Goal: Information Seeking & Learning: Learn about a topic

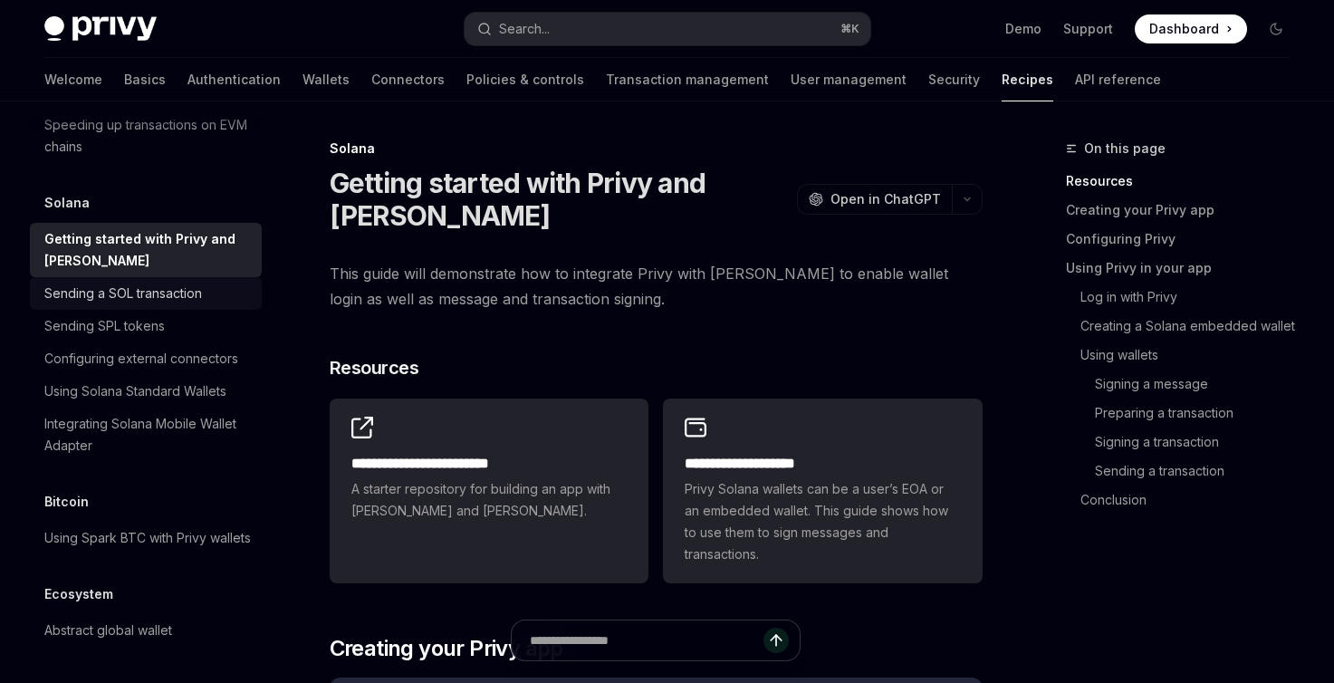
scroll to position [2971, 0]
click at [123, 298] on div "Sending a SOL transaction" at bounding box center [123, 294] width 158 height 22
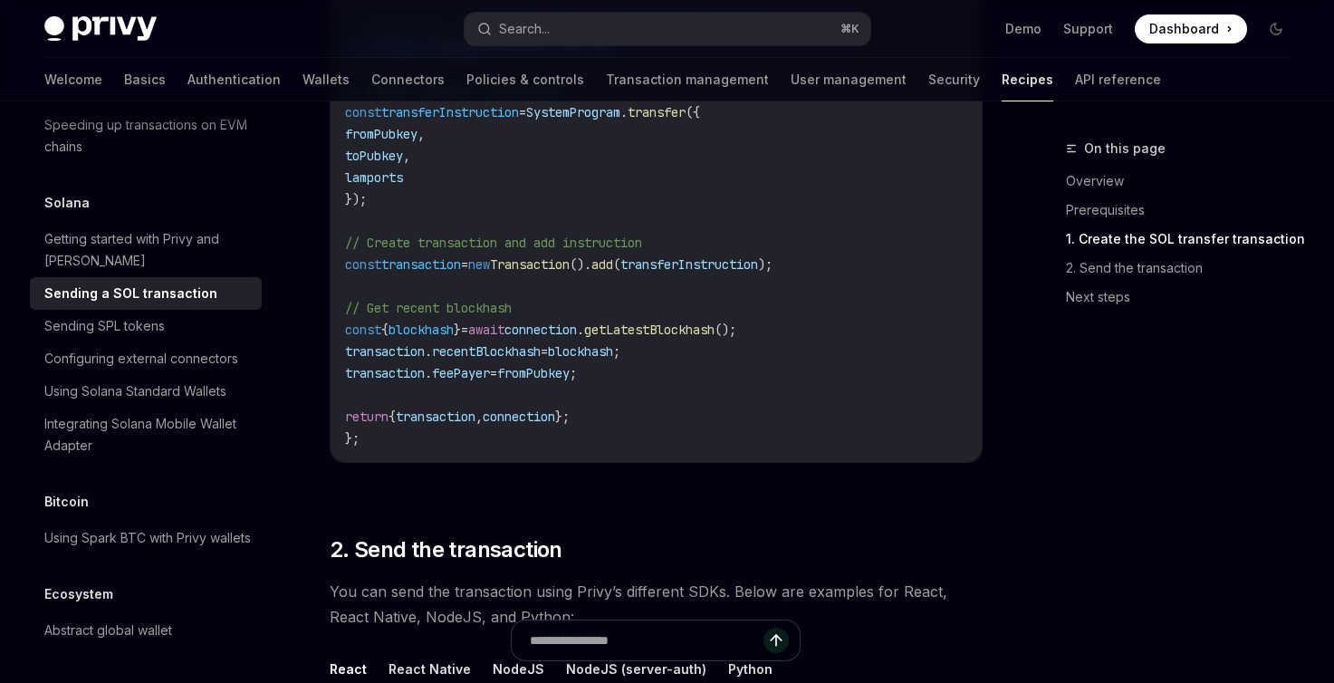
scroll to position [1530, 0]
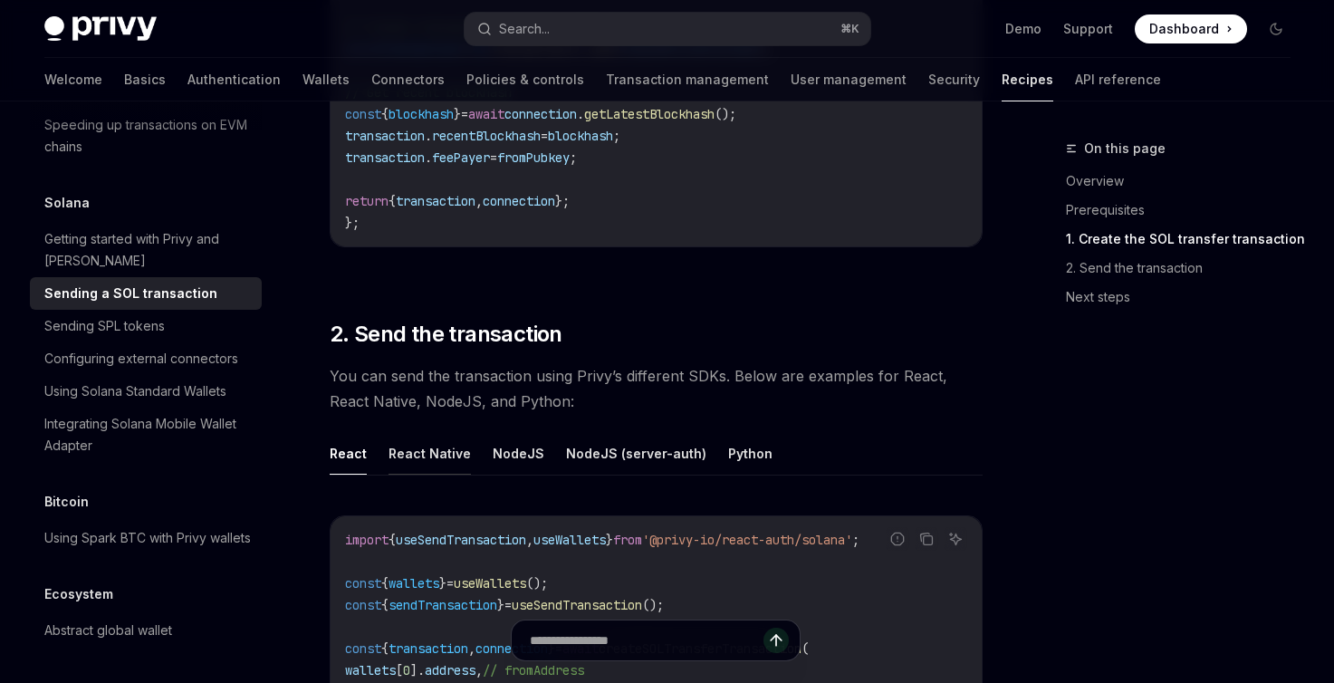
click at [434, 442] on button "React Native" at bounding box center [430, 453] width 82 height 43
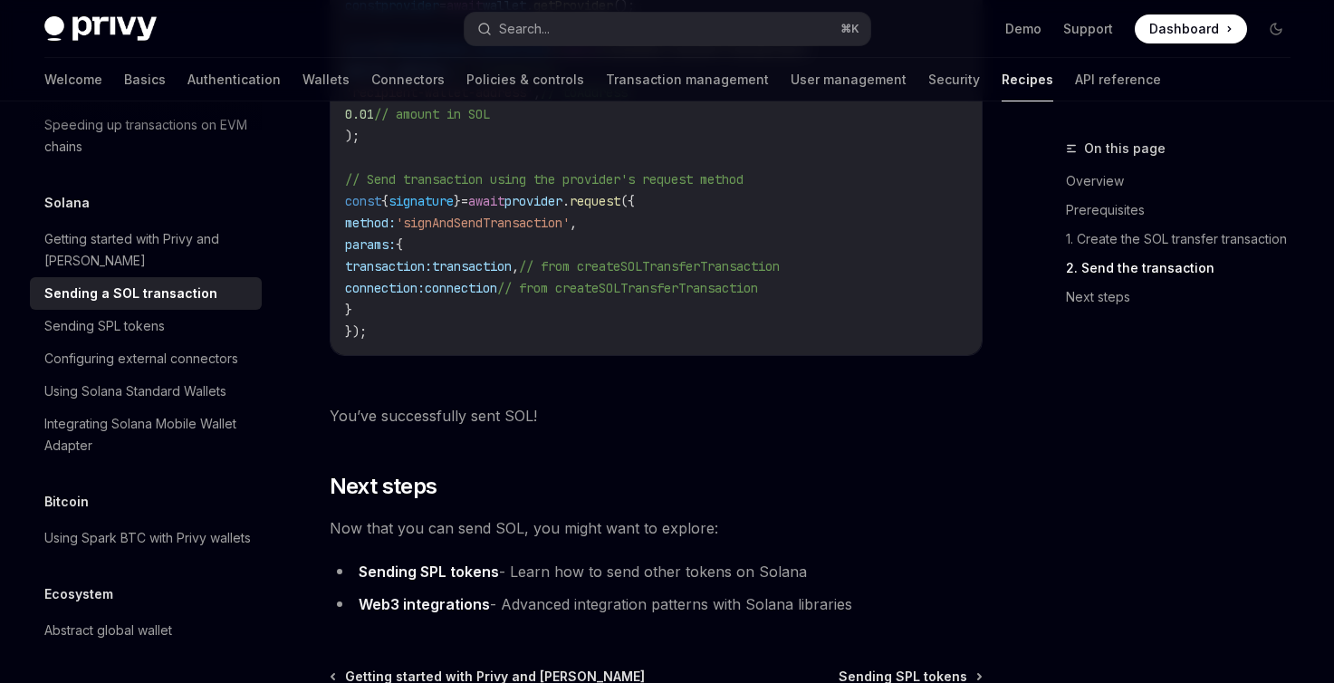
scroll to position [2355, 0]
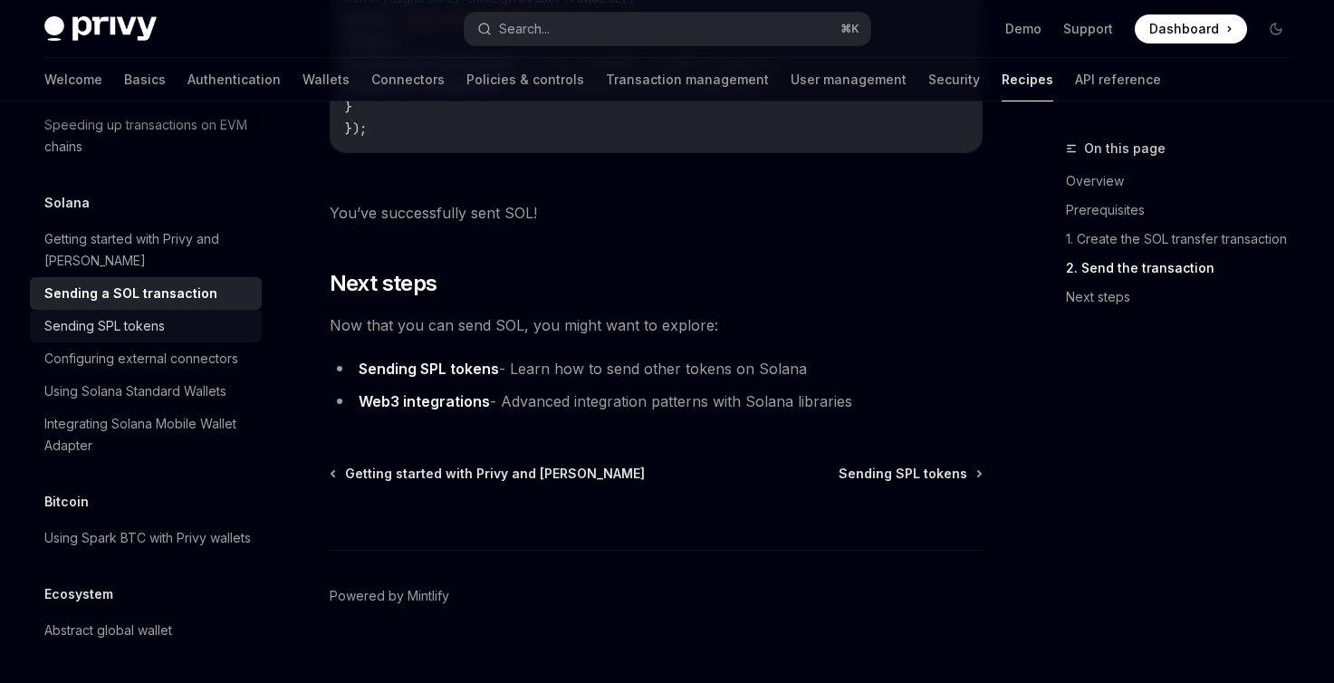
click at [89, 337] on div "Sending SPL tokens" at bounding box center [104, 326] width 120 height 22
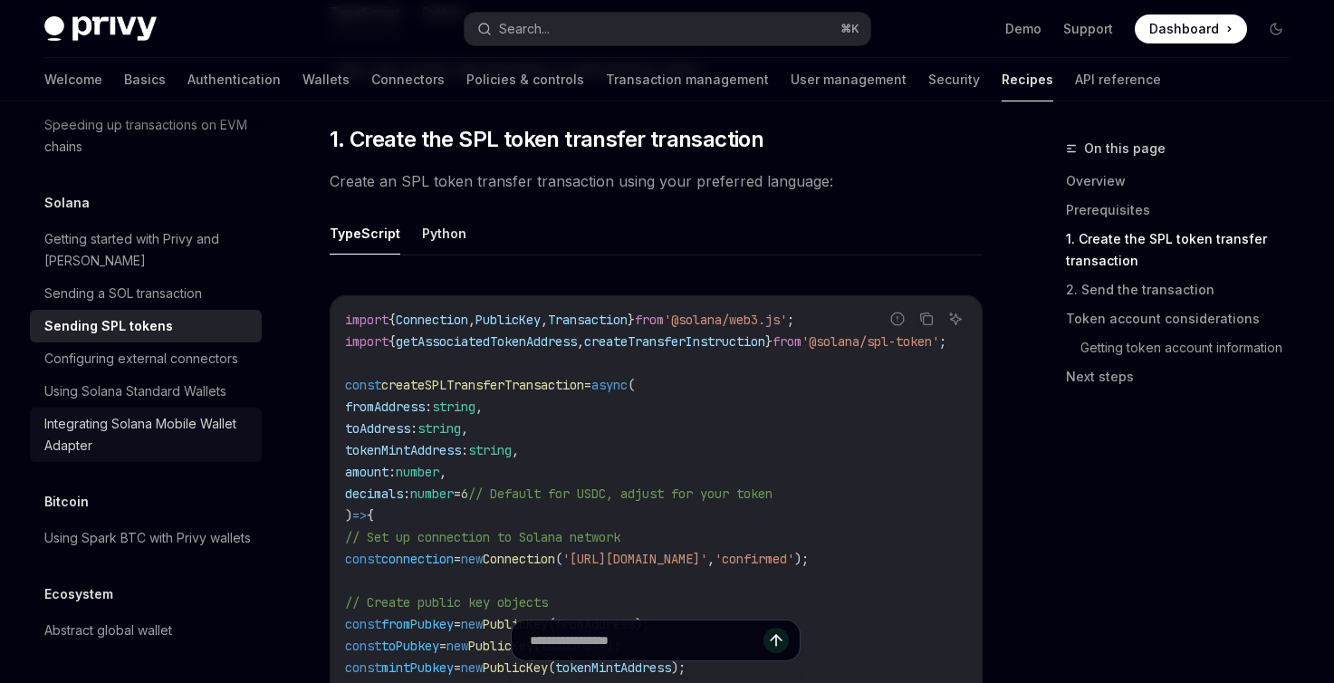
scroll to position [810, 0]
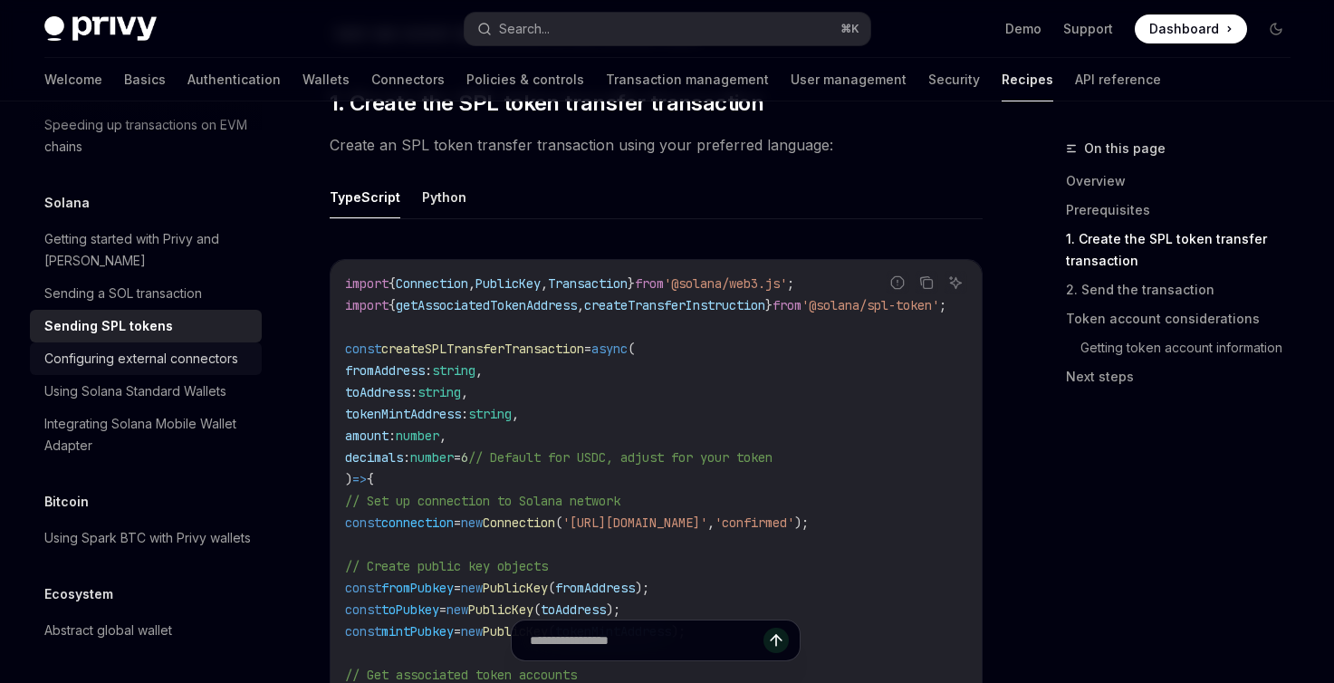
click at [119, 370] on div "Configuring external connectors" at bounding box center [141, 359] width 194 height 22
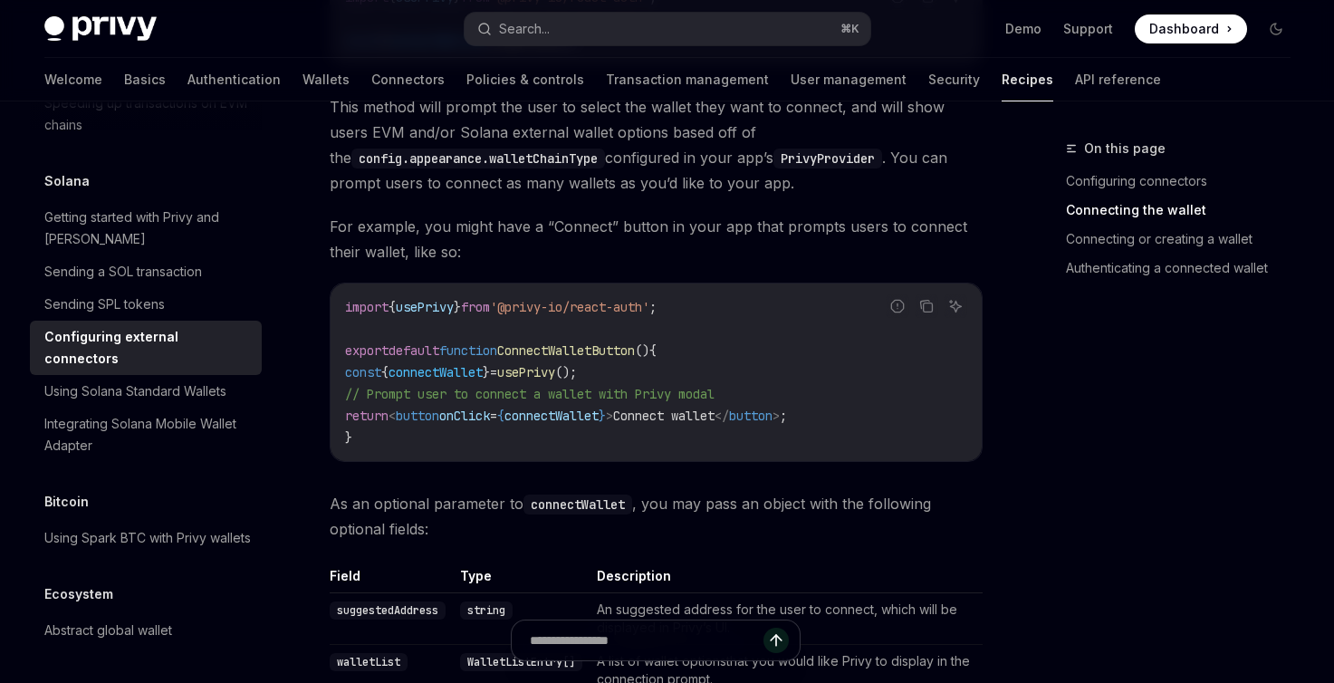
scroll to position [3022, 0]
click at [178, 413] on div "Integrating Solana Mobile Wallet Adapter" at bounding box center [147, 434] width 207 height 43
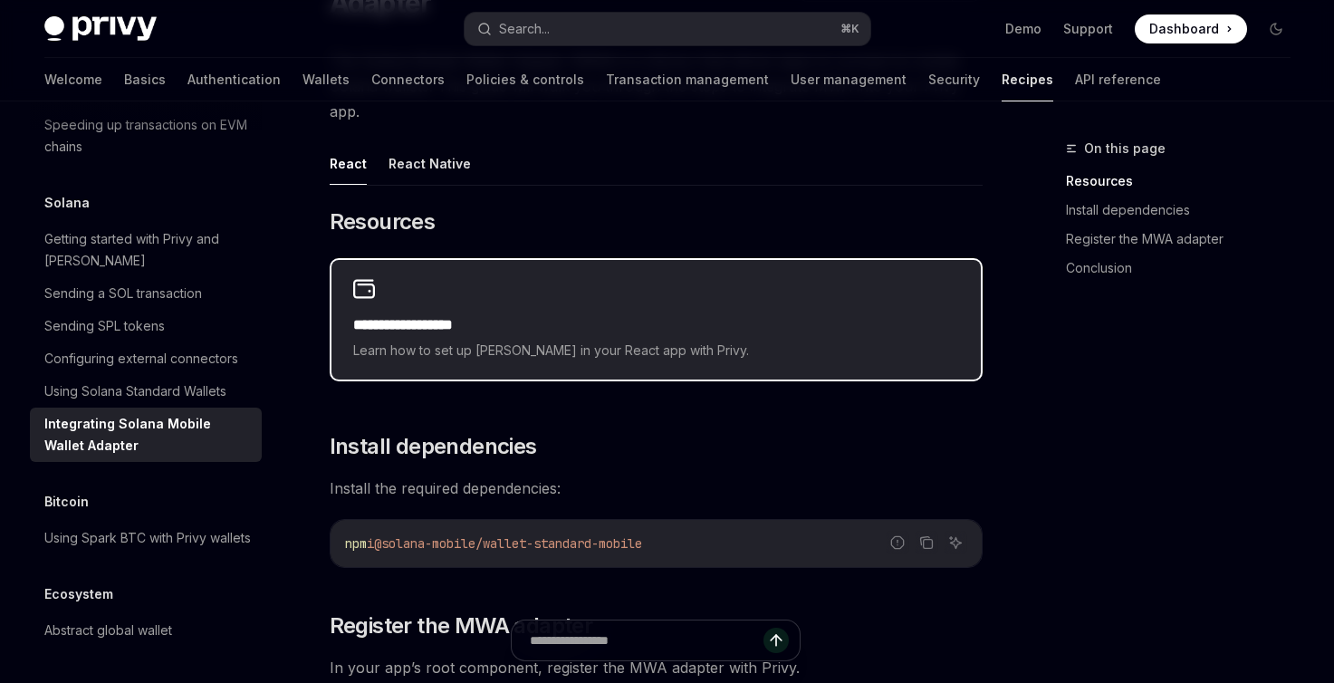
scroll to position [218, 0]
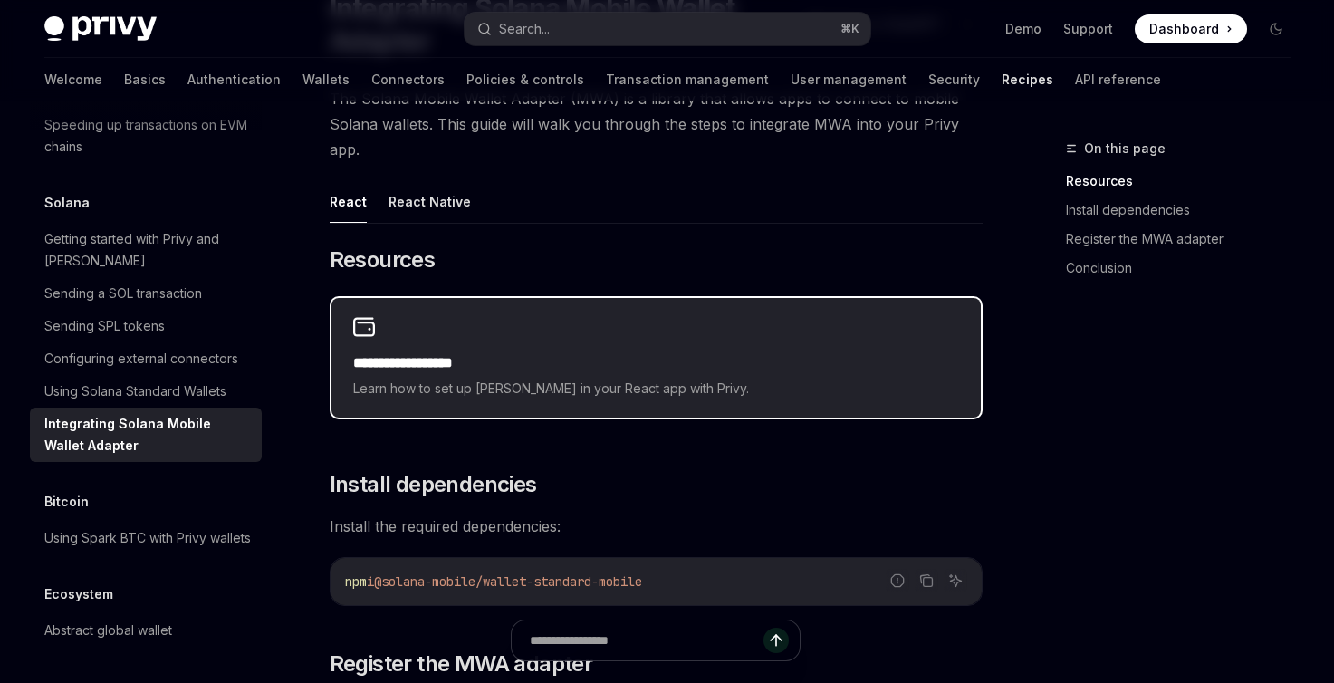
click at [534, 352] on h2 "**********" at bounding box center [656, 363] width 606 height 22
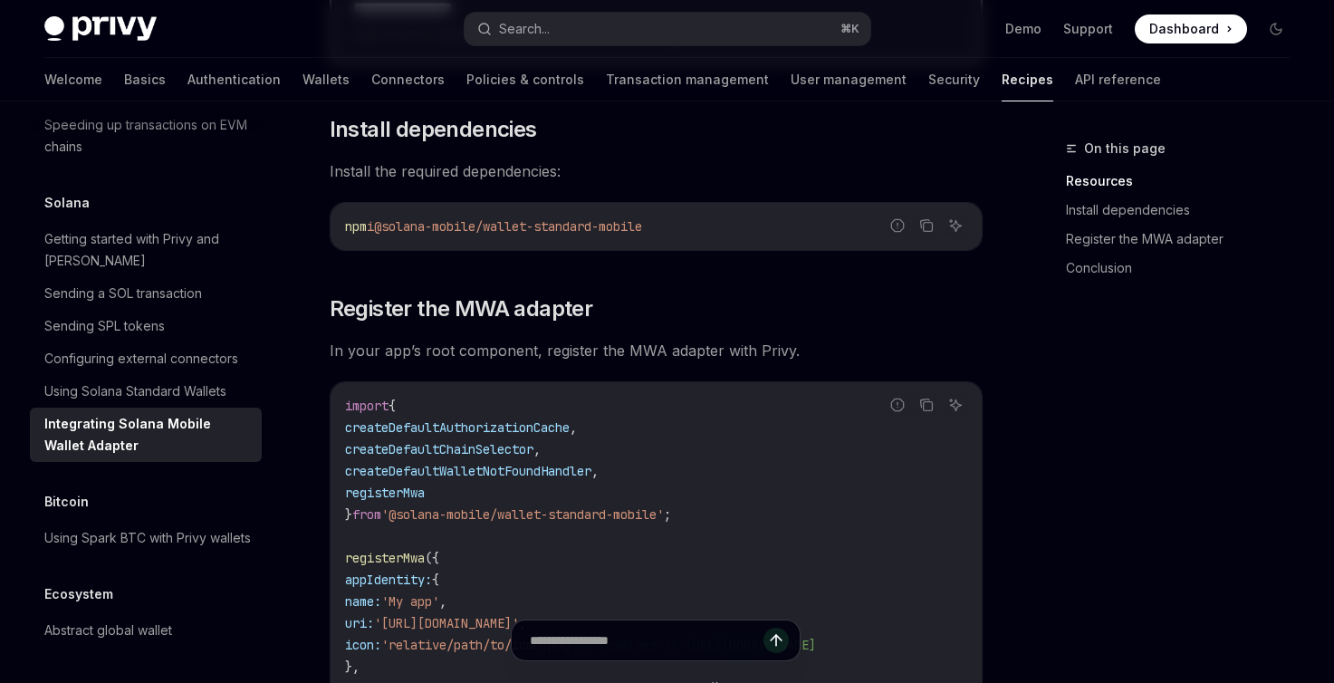
scroll to position [41, 0]
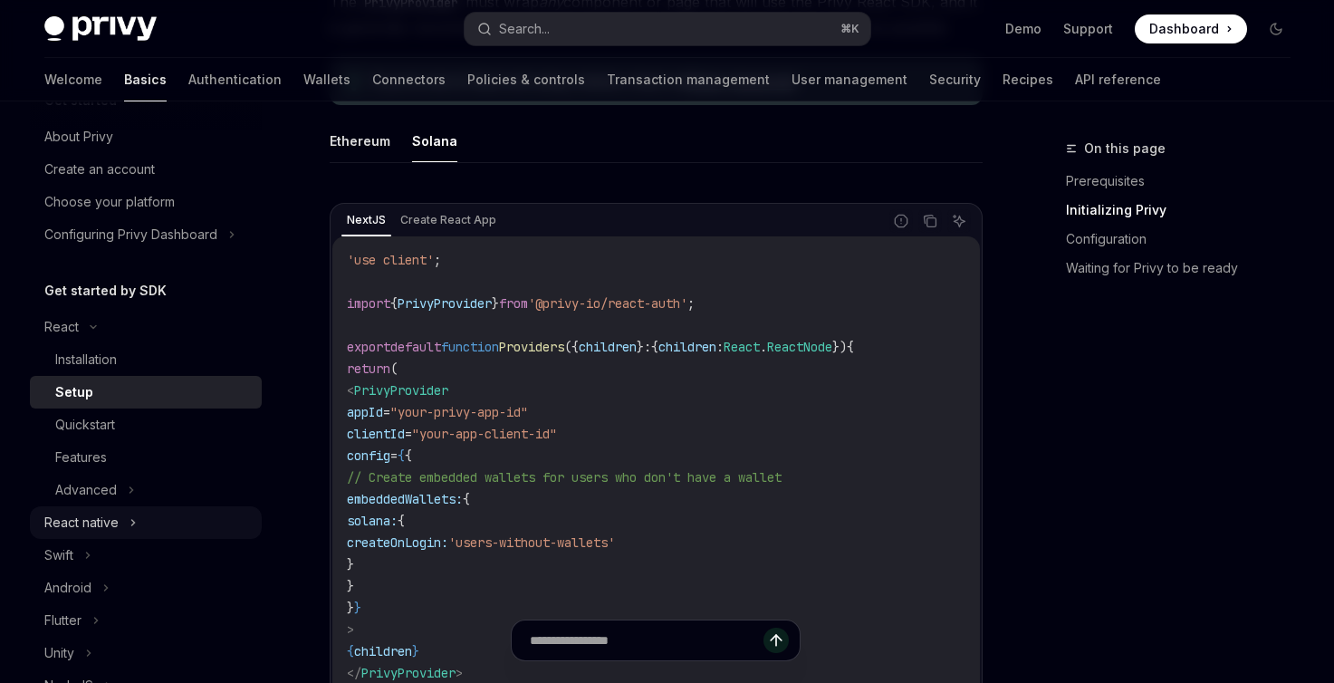
click at [97, 514] on div "React native" at bounding box center [81, 523] width 74 height 22
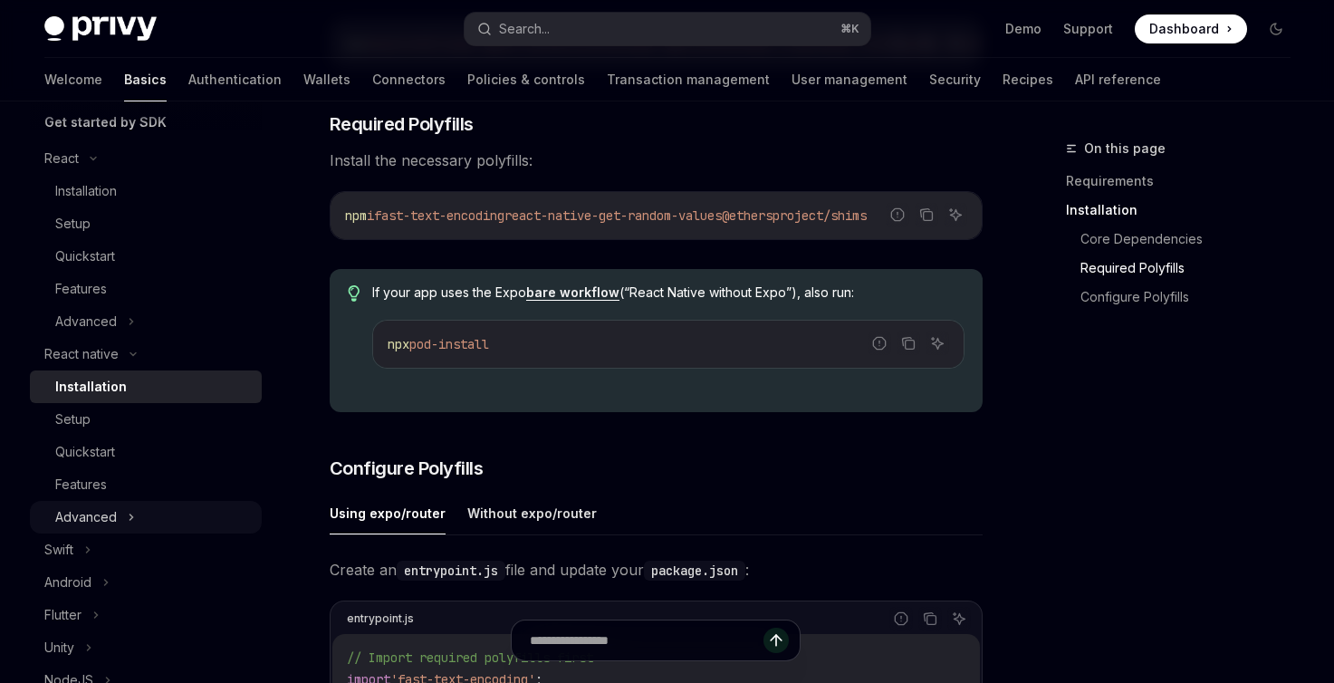
scroll to position [349, 0]
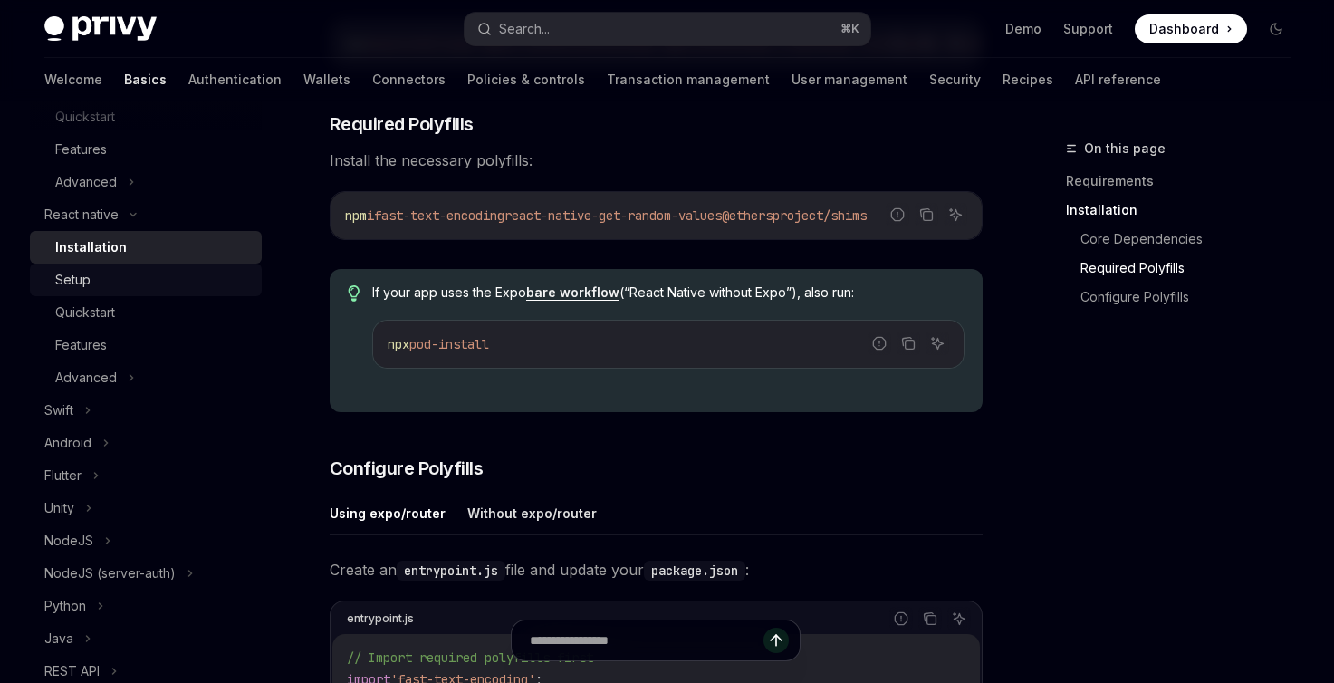
click at [102, 288] on div "Setup" at bounding box center [153, 280] width 196 height 22
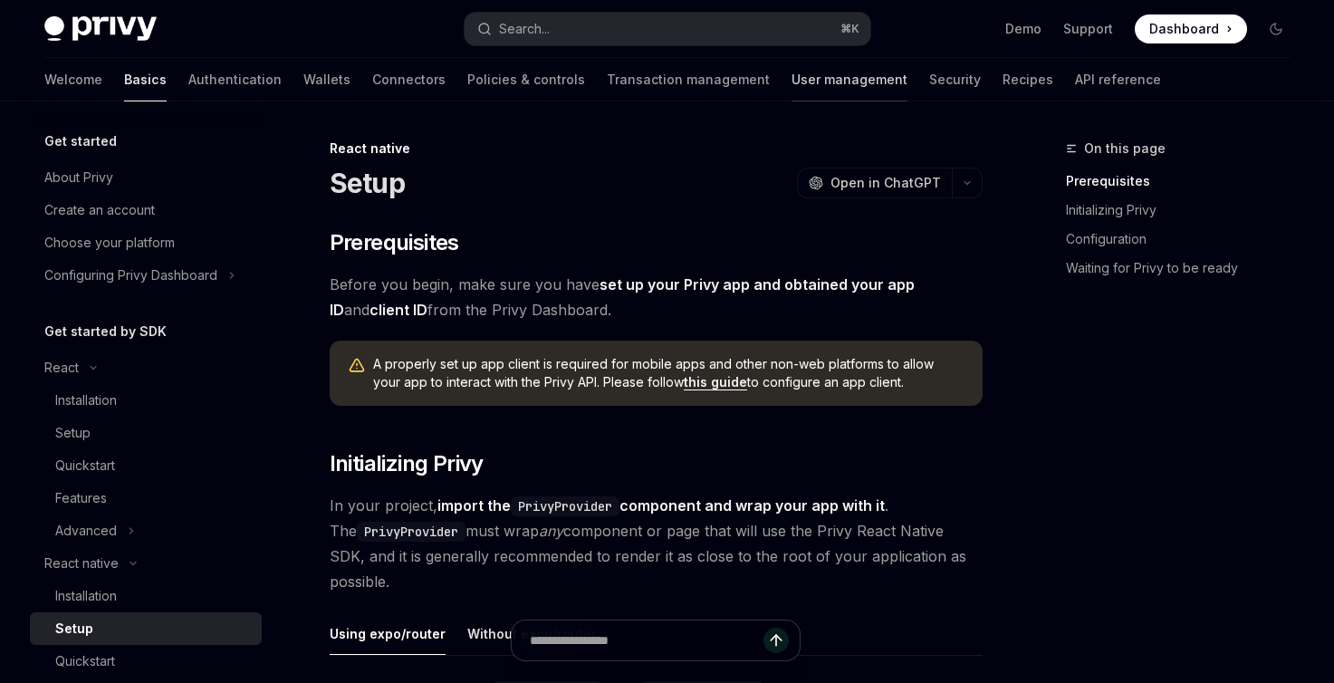
click at [792, 81] on link "User management" at bounding box center [850, 79] width 116 height 43
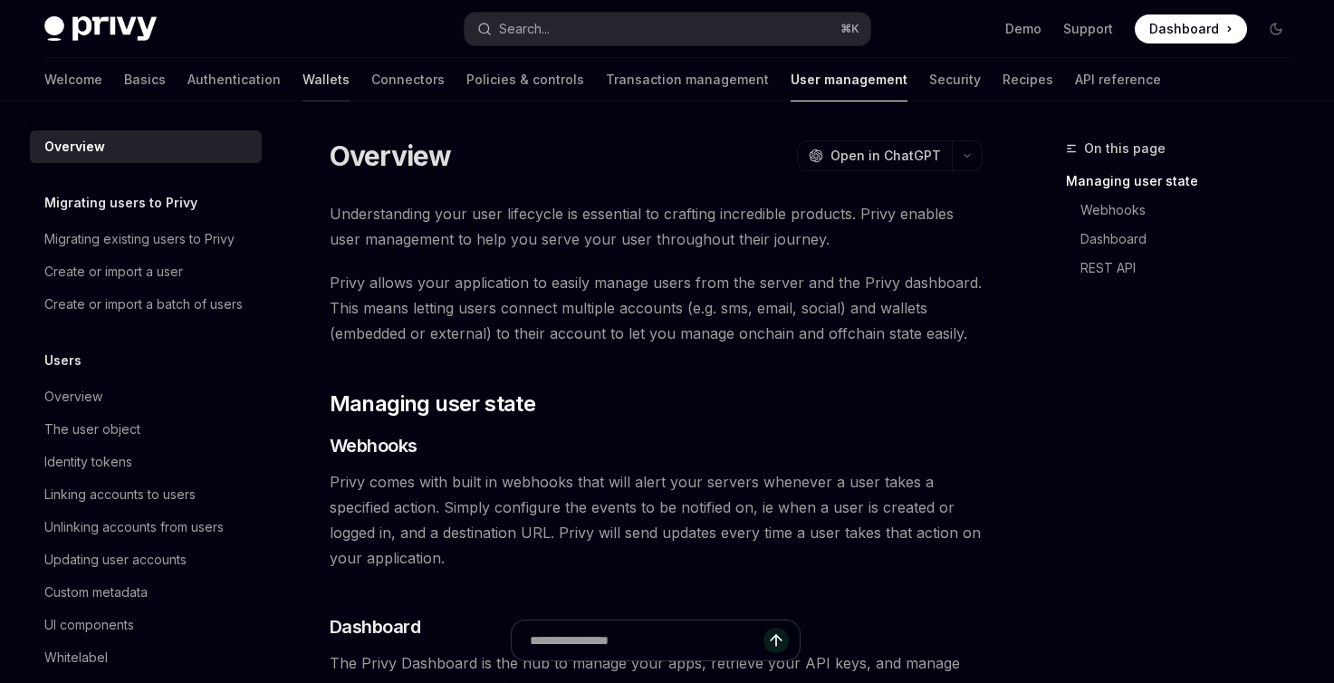
click at [303, 85] on link "Wallets" at bounding box center [326, 79] width 47 height 43
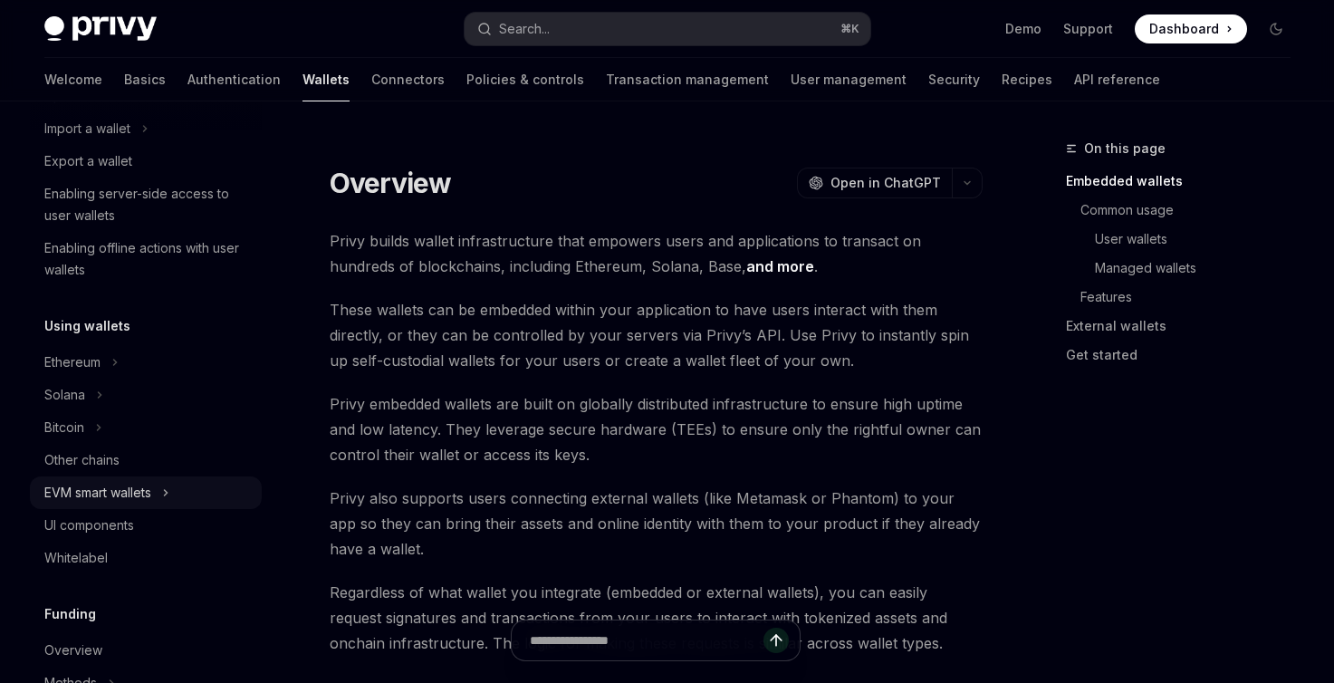
scroll to position [371, 0]
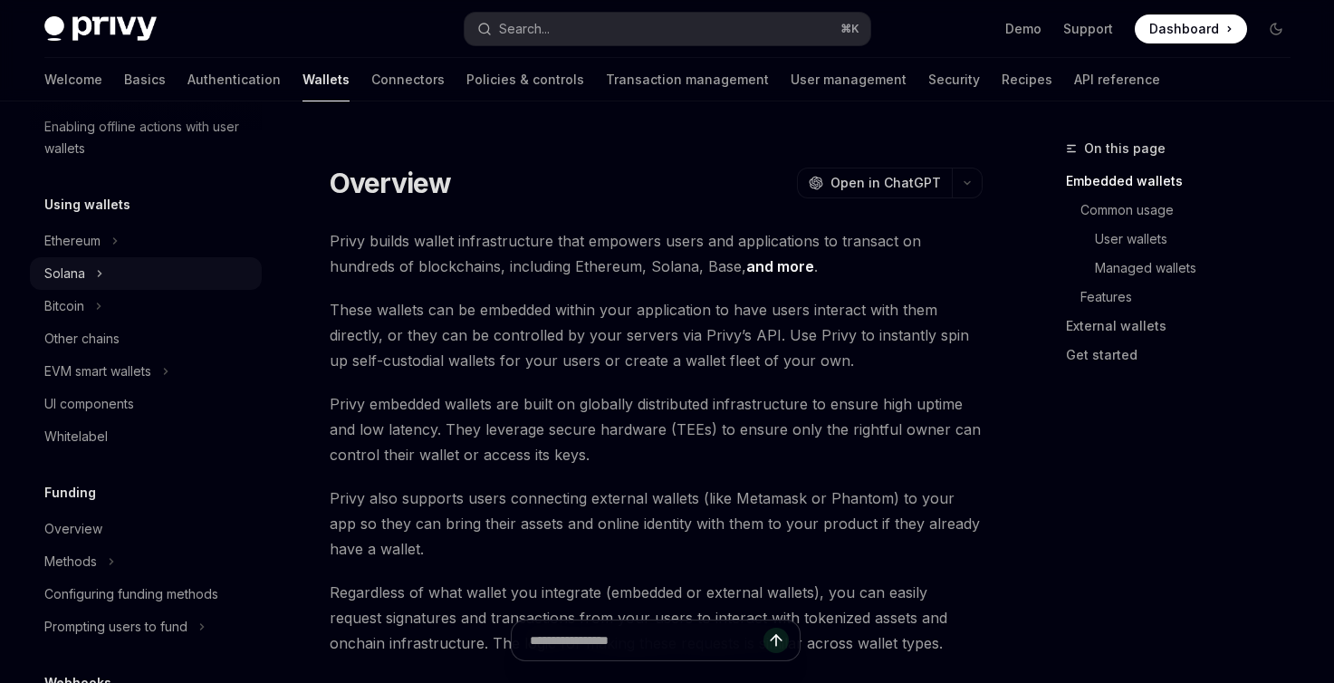
click at [102, 264] on icon at bounding box center [99, 274] width 7 height 22
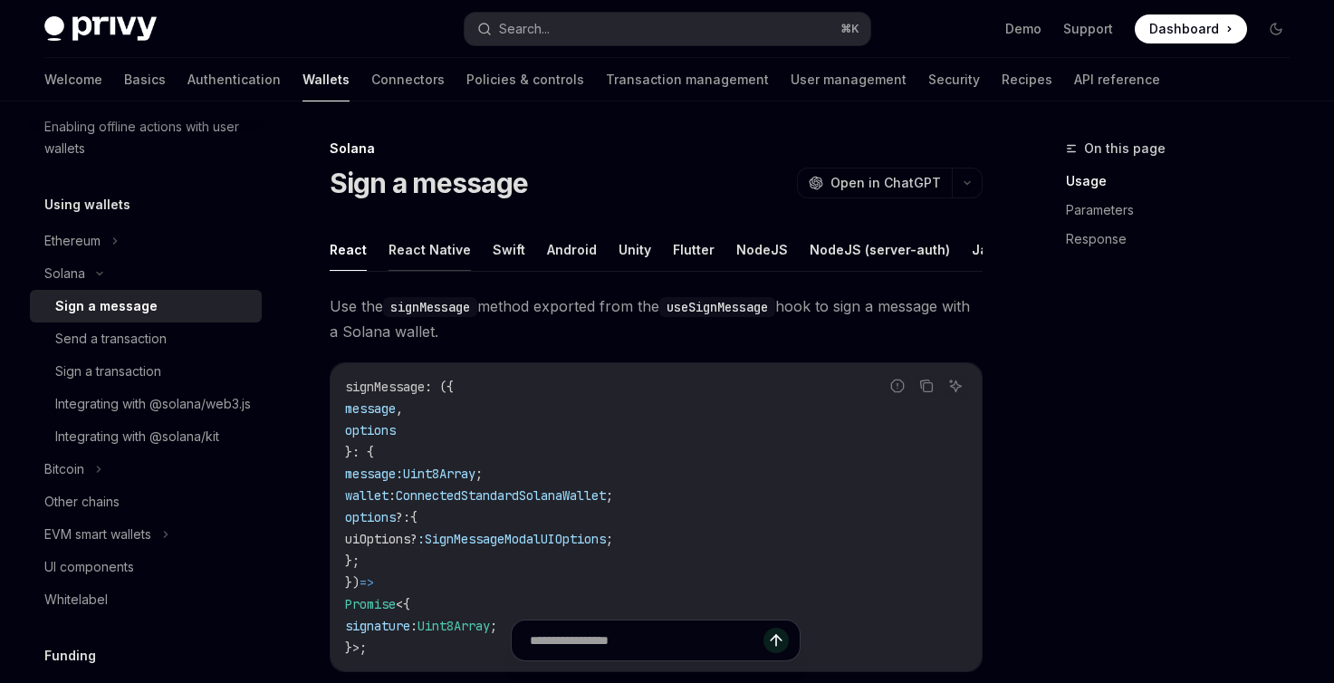
click at [429, 258] on button "React Native" at bounding box center [430, 249] width 82 height 43
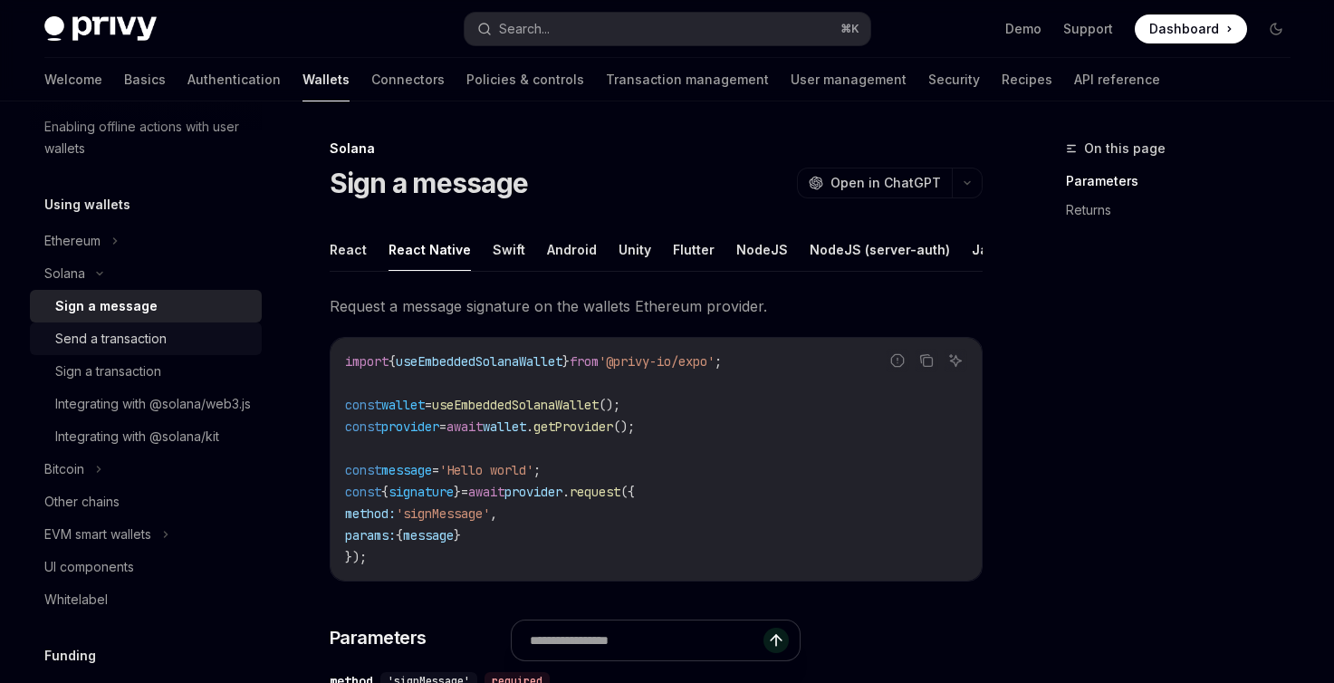
drag, startPoint x: 112, startPoint y: 348, endPoint x: 130, endPoint y: 323, distance: 29.9
click at [112, 347] on div "Send a transaction" at bounding box center [110, 339] width 111 height 22
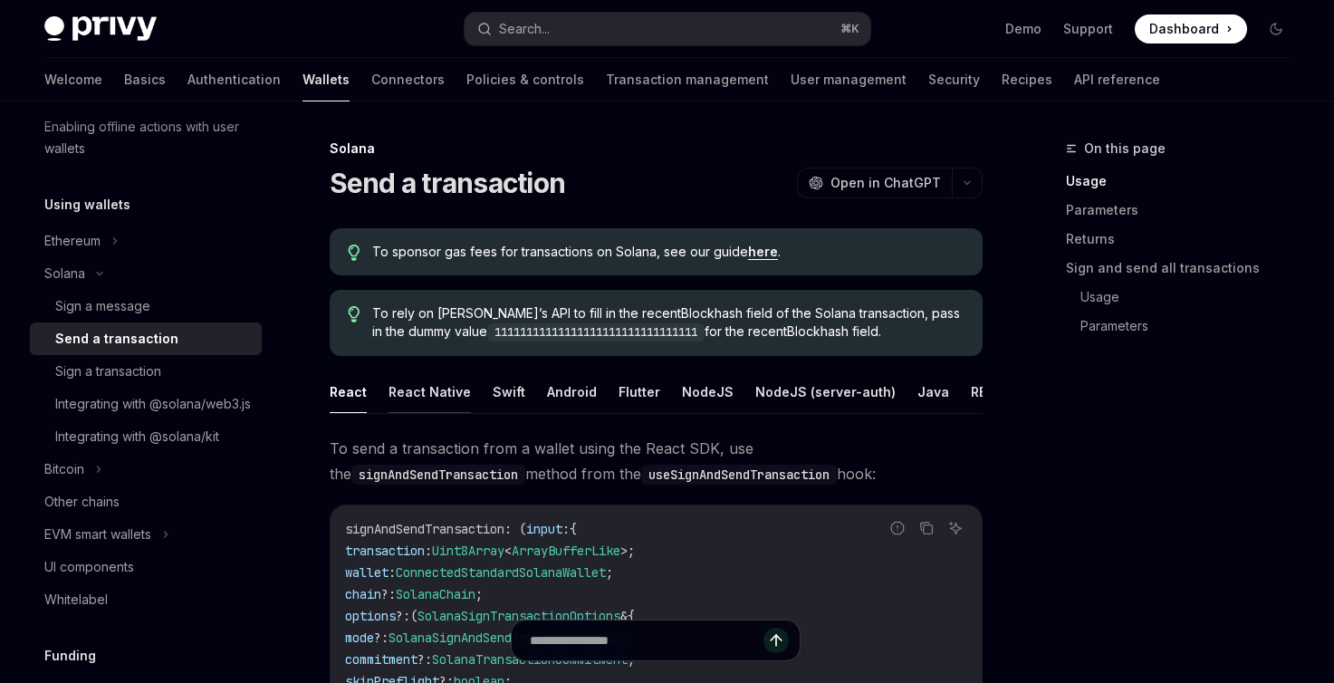
click at [439, 384] on button "React Native" at bounding box center [430, 392] width 82 height 43
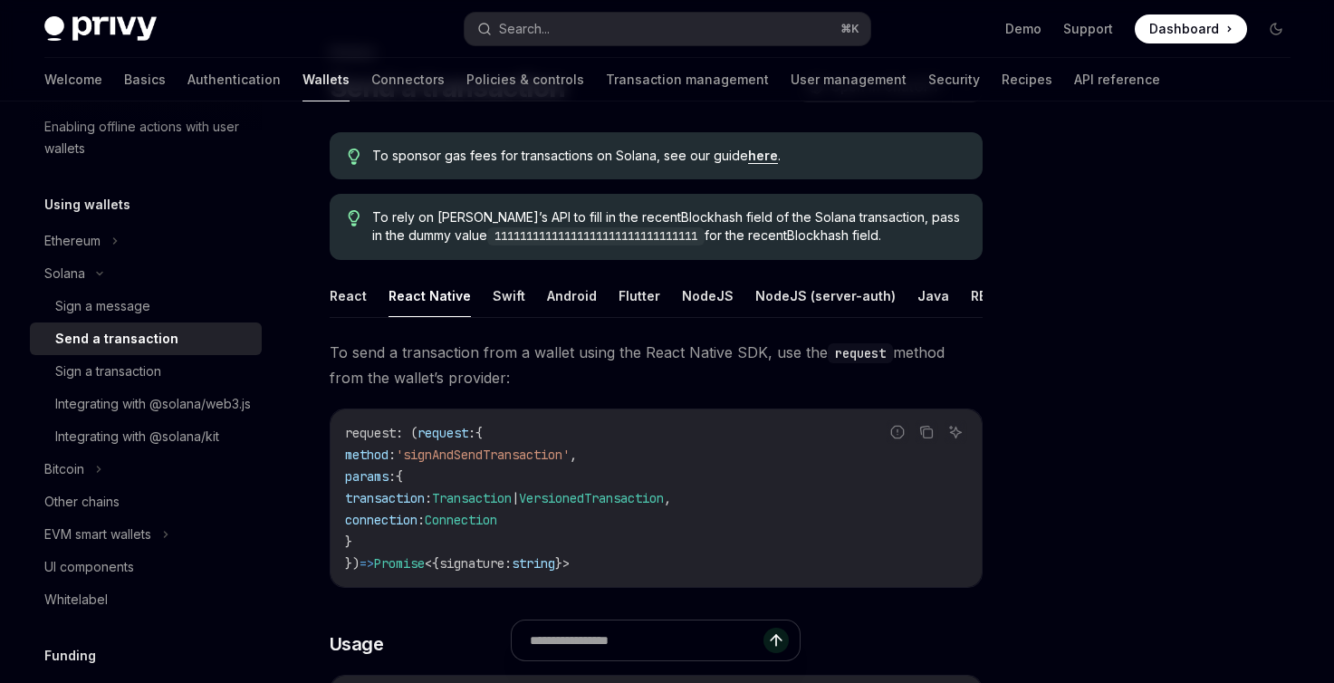
scroll to position [103, 0]
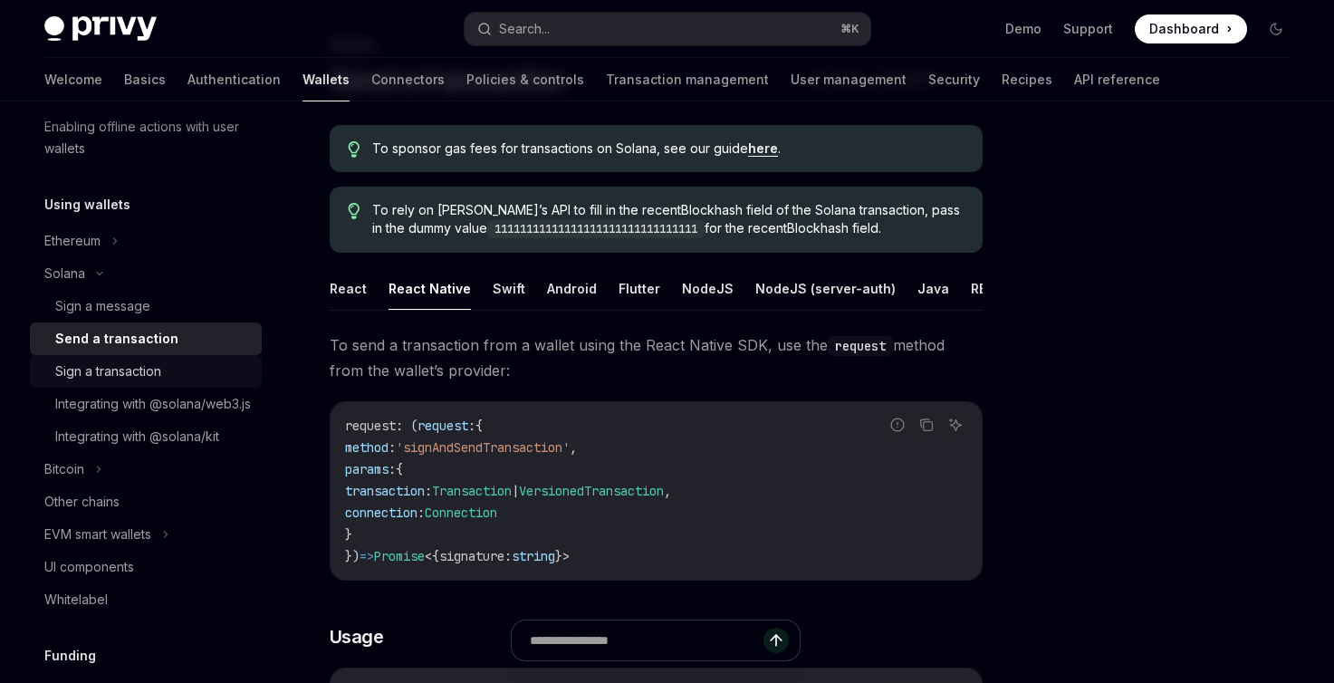
click at [141, 379] on div "Sign a transaction" at bounding box center [108, 372] width 106 height 22
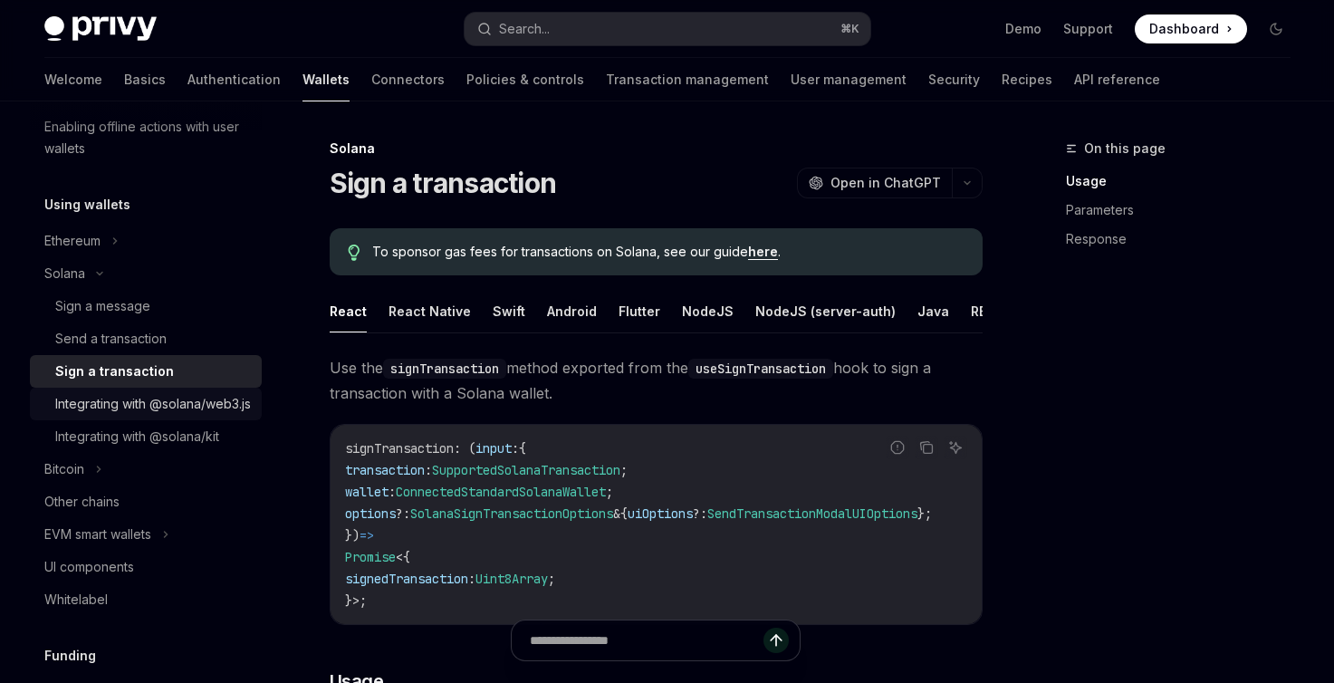
click at [124, 408] on div "Integrating with @solana/web3.js" at bounding box center [153, 404] width 196 height 22
type textarea "*"
